Goal: Task Accomplishment & Management: Use online tool/utility

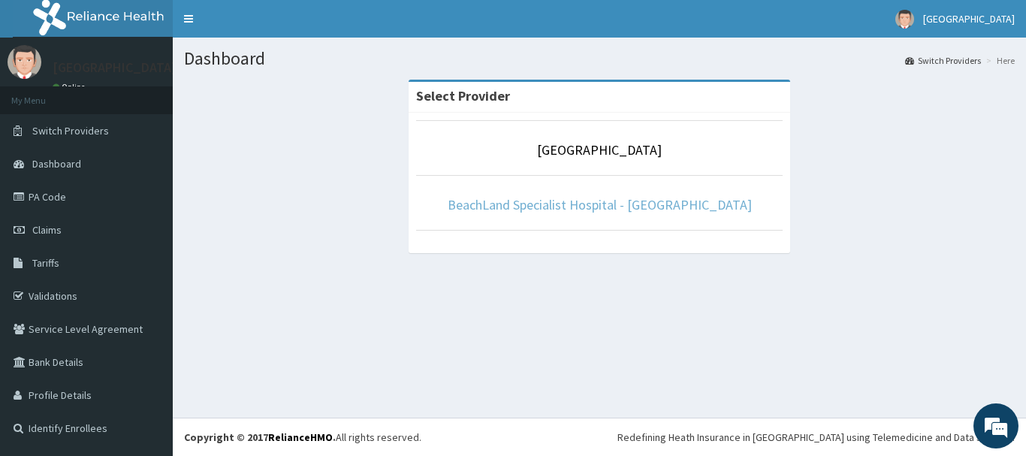
click at [557, 206] on link "BeachLand Specialist Hospital - [GEOGRAPHIC_DATA]" at bounding box center [600, 204] width 304 height 17
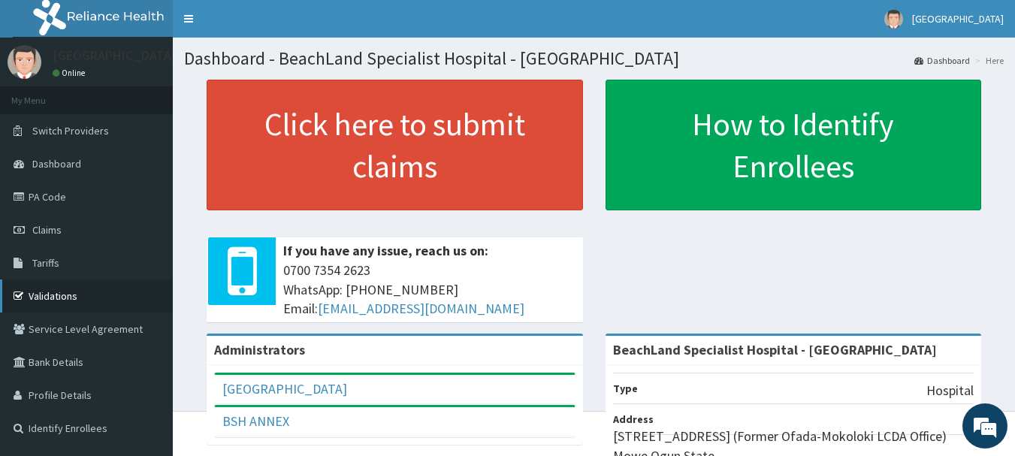
click at [74, 290] on link "Validations" at bounding box center [86, 295] width 173 height 33
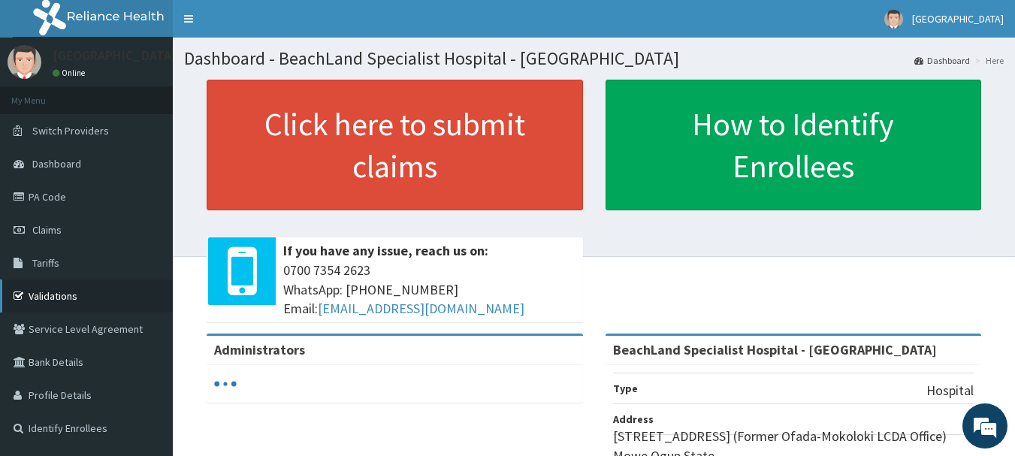
click at [41, 289] on link "Validations" at bounding box center [86, 295] width 173 height 33
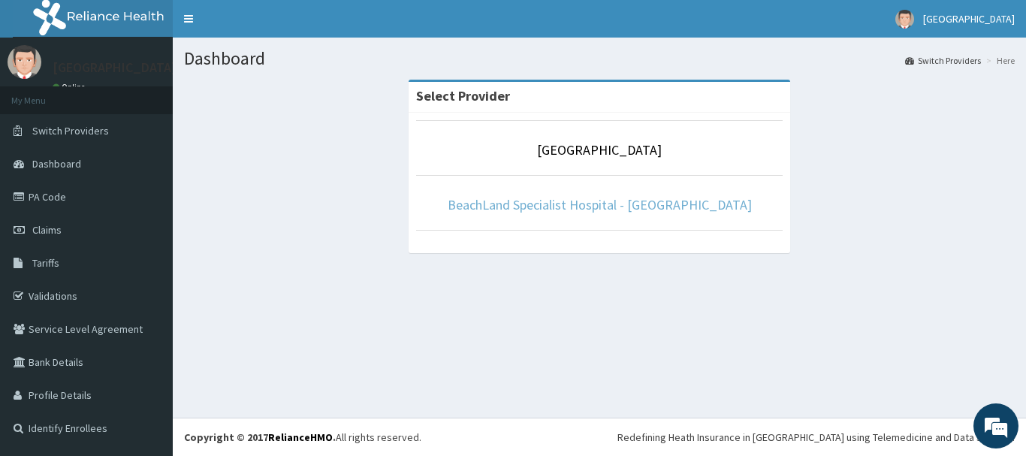
click at [513, 201] on link "BeachLand Specialist Hospital - [GEOGRAPHIC_DATA]" at bounding box center [600, 204] width 304 height 17
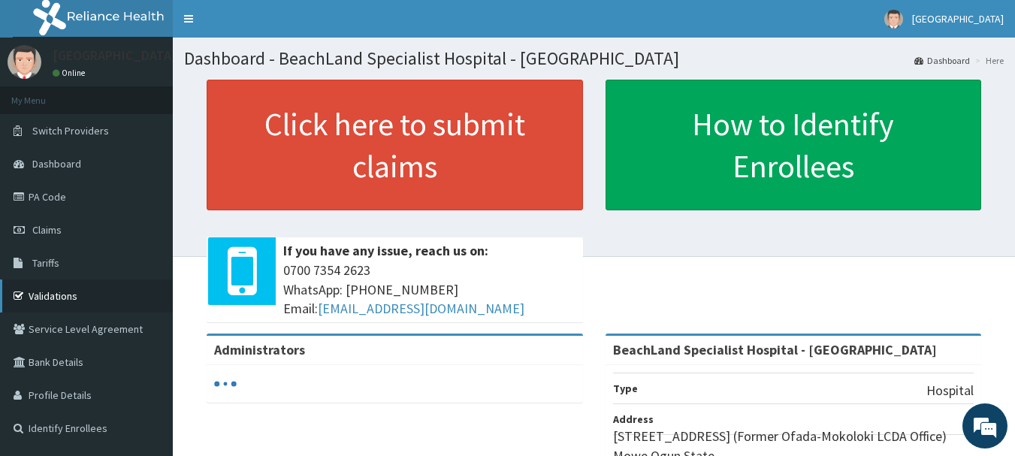
click at [40, 285] on link "Validations" at bounding box center [86, 295] width 173 height 33
